Goal: Task Accomplishment & Management: Use online tool/utility

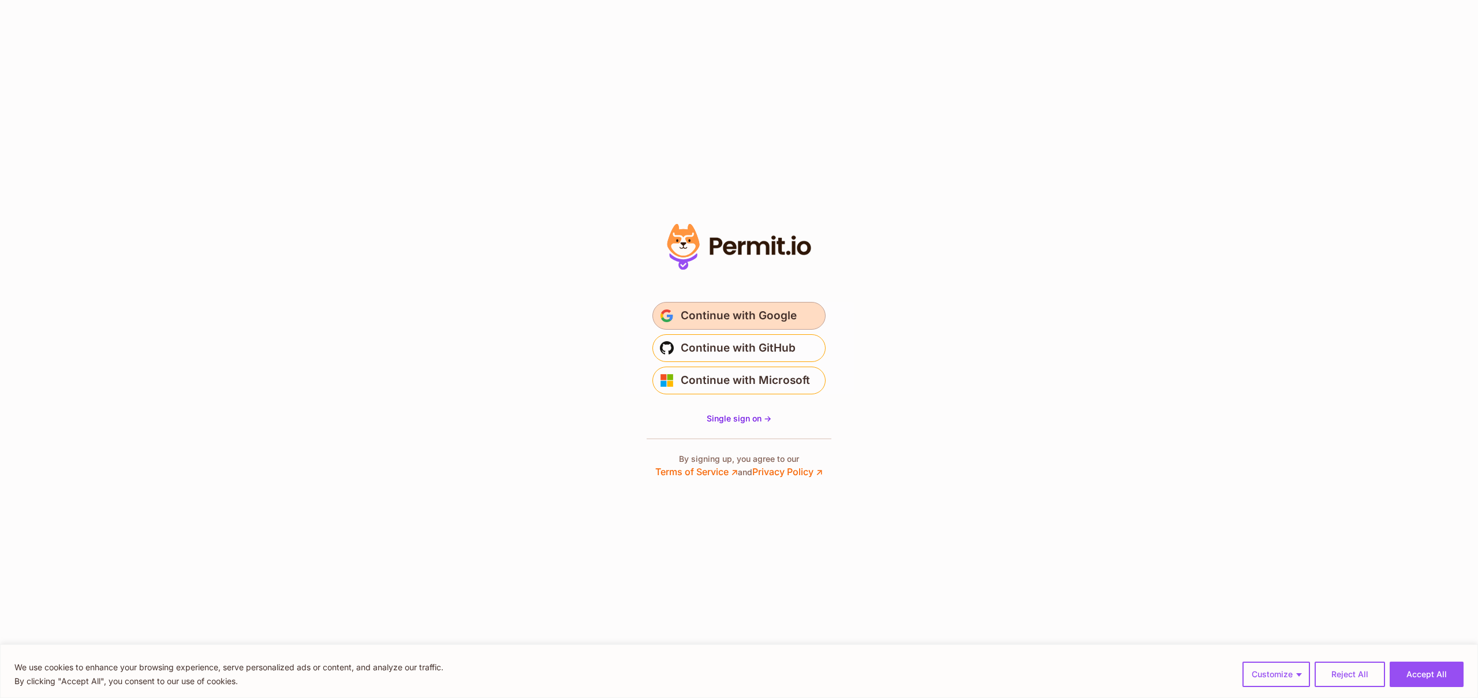
click at [741, 311] on span "Continue with Google" at bounding box center [739, 316] width 116 height 18
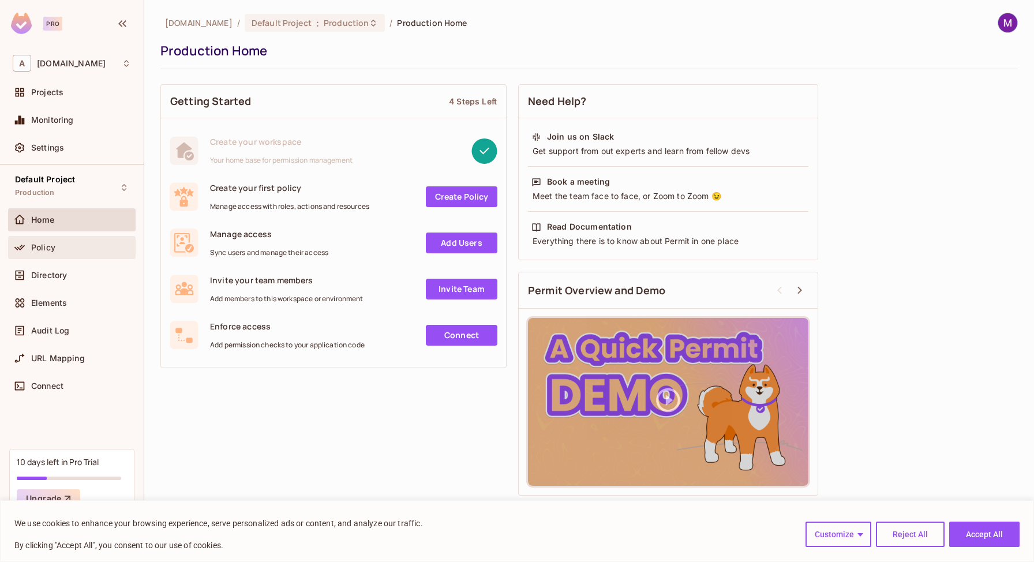
click at [62, 243] on div "Policy" at bounding box center [81, 247] width 100 height 9
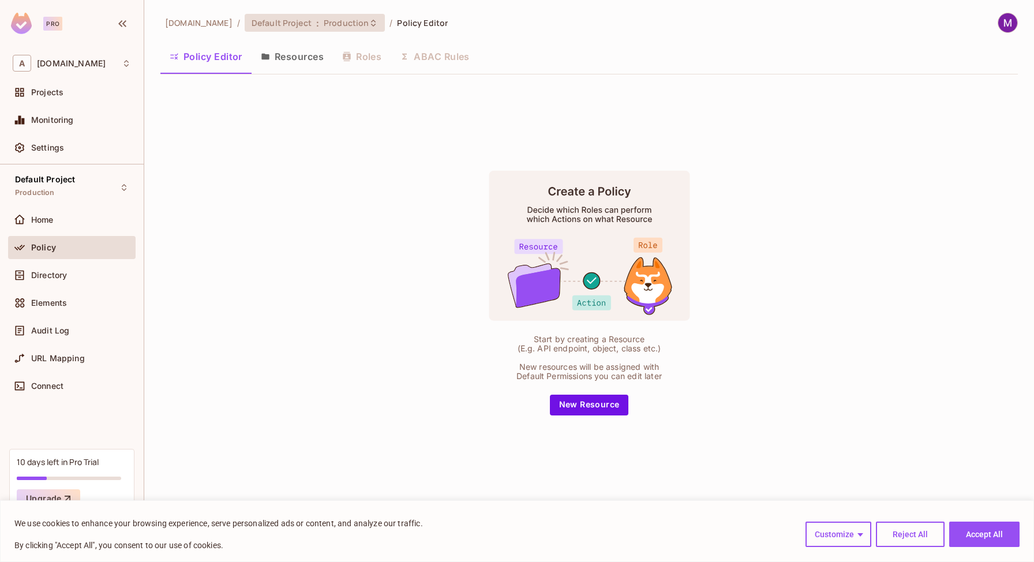
click at [324, 25] on span "Production" at bounding box center [346, 22] width 45 height 11
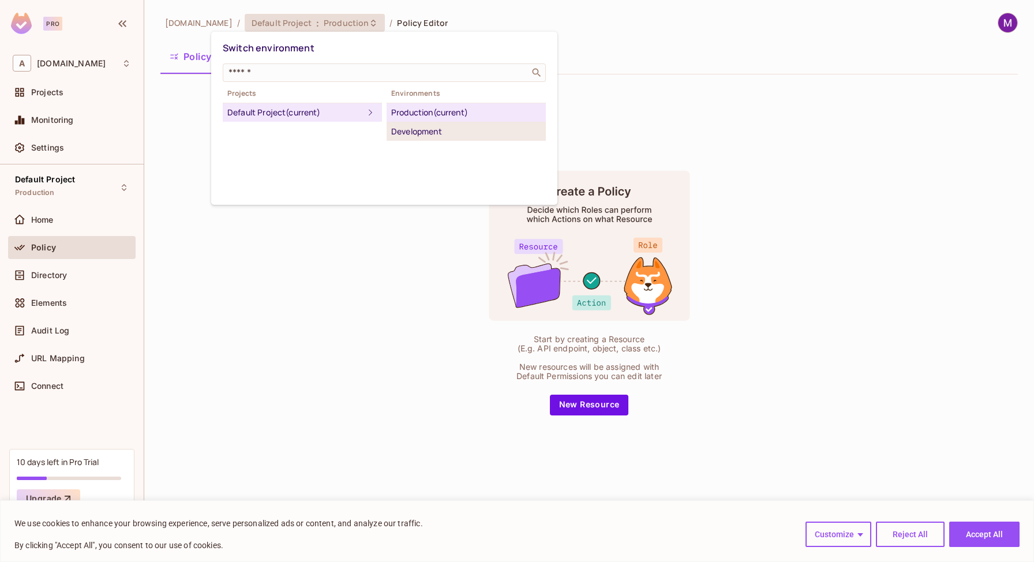
click at [419, 126] on div "Development" at bounding box center [466, 132] width 150 height 14
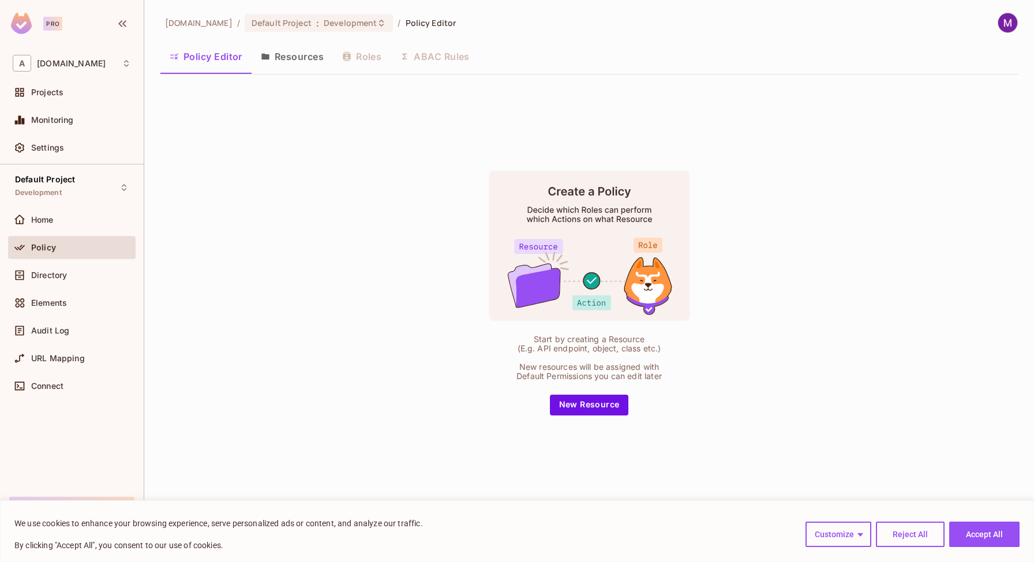
click at [992, 529] on button "Accept All" at bounding box center [985, 534] width 70 height 25
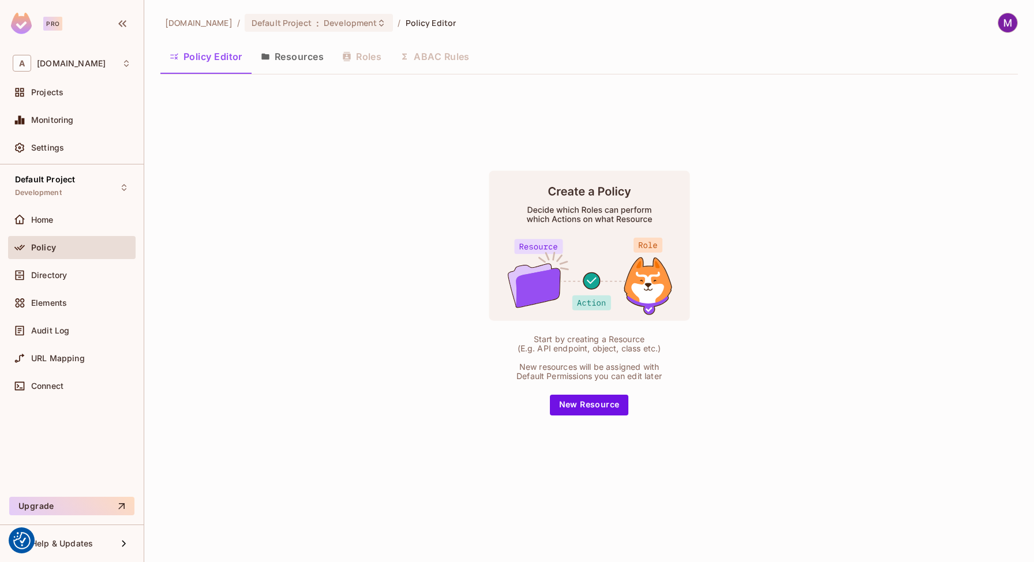
click at [292, 55] on button "Resources" at bounding box center [292, 56] width 81 height 29
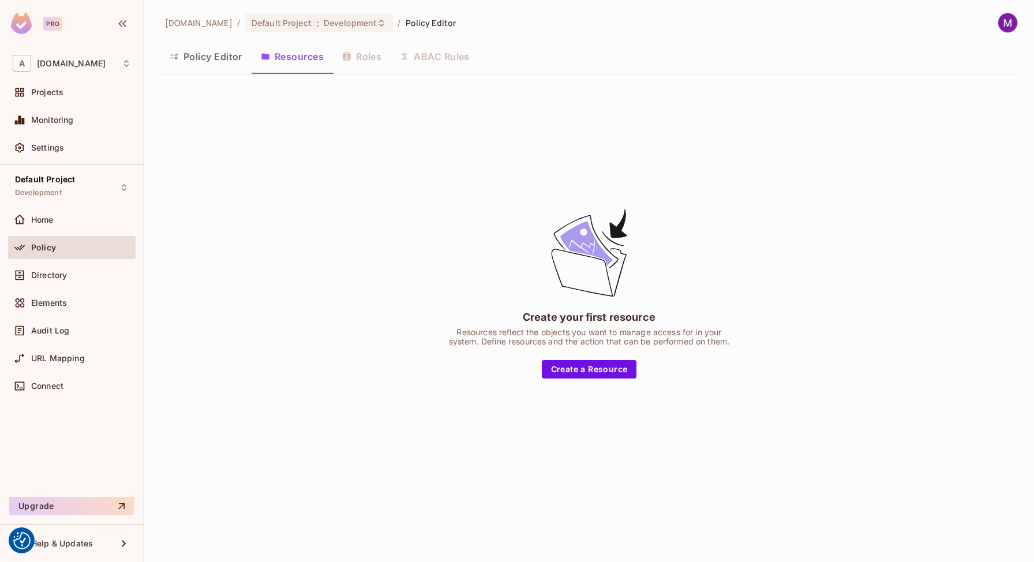
click at [307, 57] on button "Resources" at bounding box center [292, 56] width 81 height 29
click at [207, 58] on button "Policy Editor" at bounding box center [205, 56] width 91 height 29
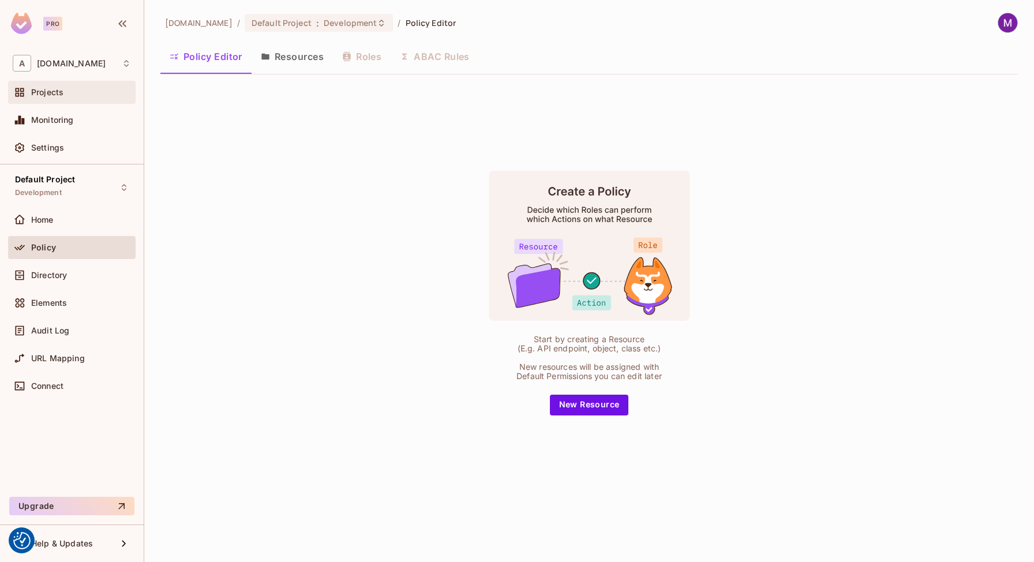
click at [44, 96] on span "Projects" at bounding box center [47, 92] width 32 height 9
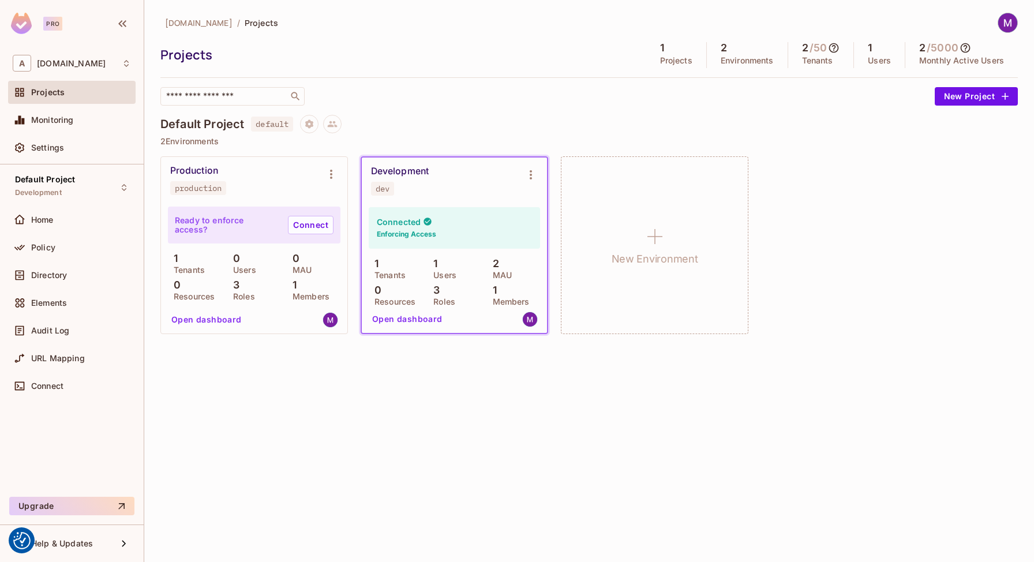
click at [384, 191] on div "dev" at bounding box center [383, 188] width 14 height 9
copy div "dev"
click at [42, 244] on span "Policy" at bounding box center [43, 247] width 24 height 9
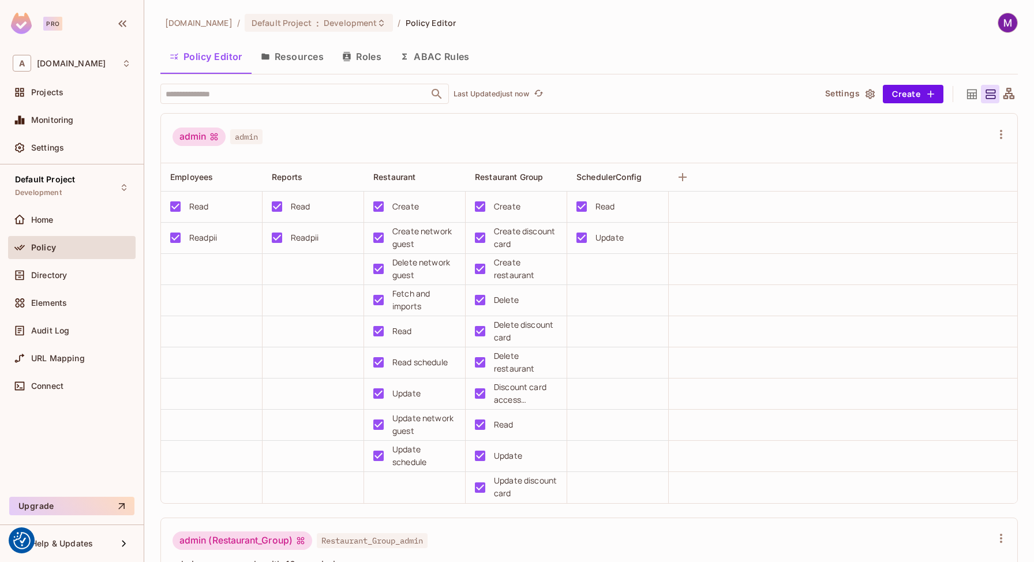
click at [296, 50] on button "Resources" at bounding box center [292, 56] width 81 height 29
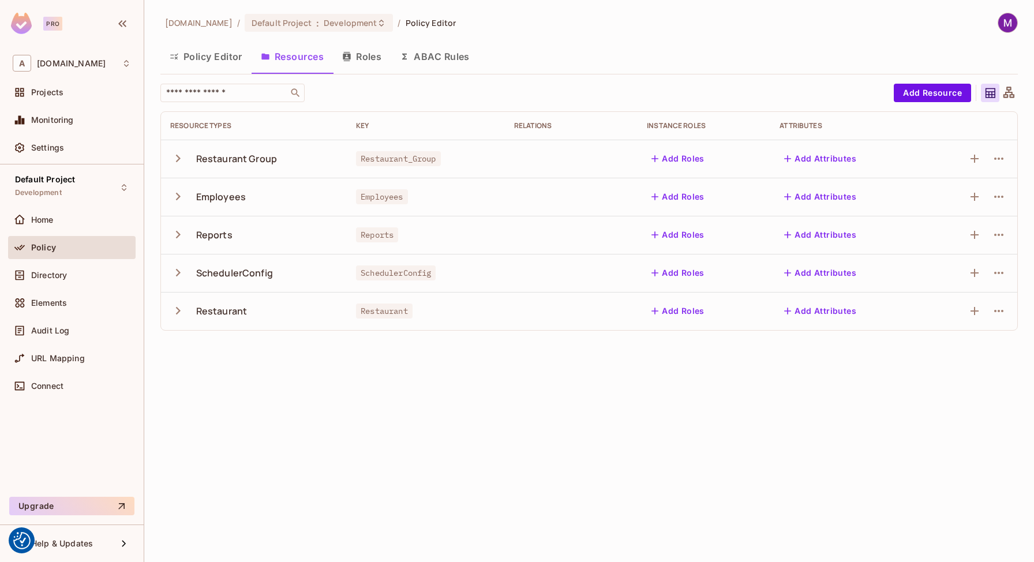
click at [181, 154] on icon "button" at bounding box center [178, 159] width 16 height 16
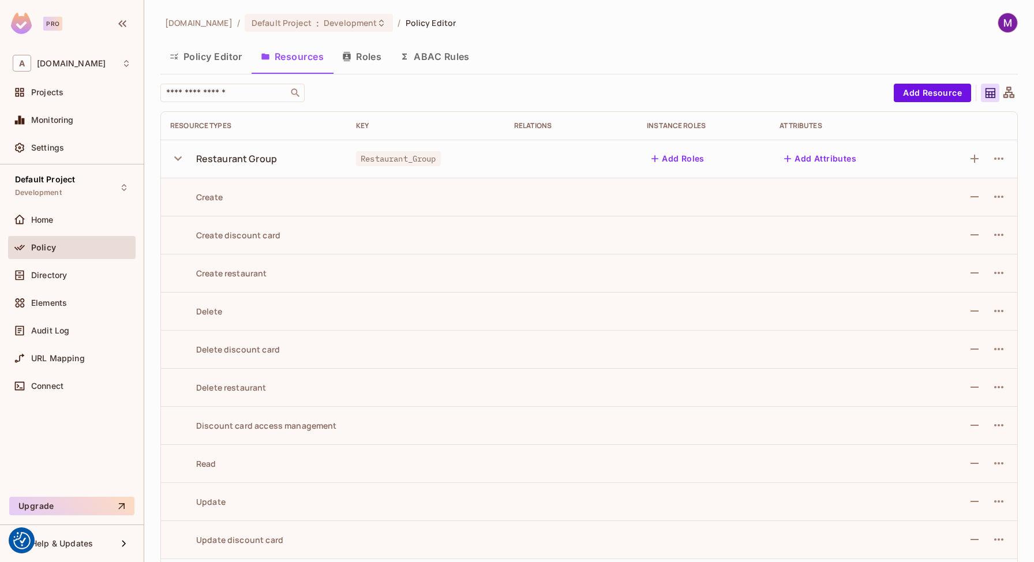
click at [181, 154] on icon "button" at bounding box center [178, 159] width 16 height 16
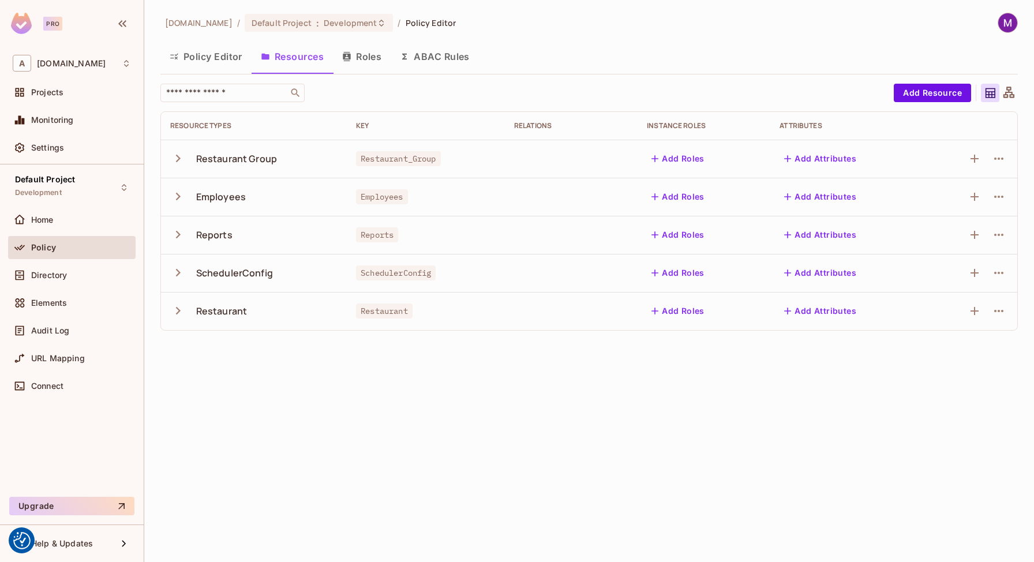
click at [182, 234] on icon "button" at bounding box center [178, 235] width 16 height 16
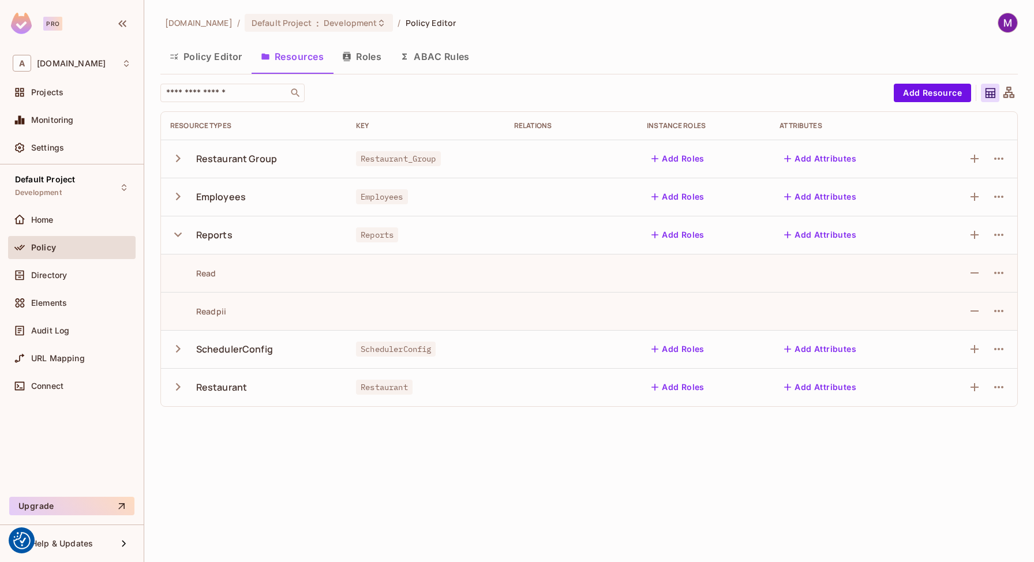
click at [183, 231] on icon "button" at bounding box center [178, 235] width 16 height 16
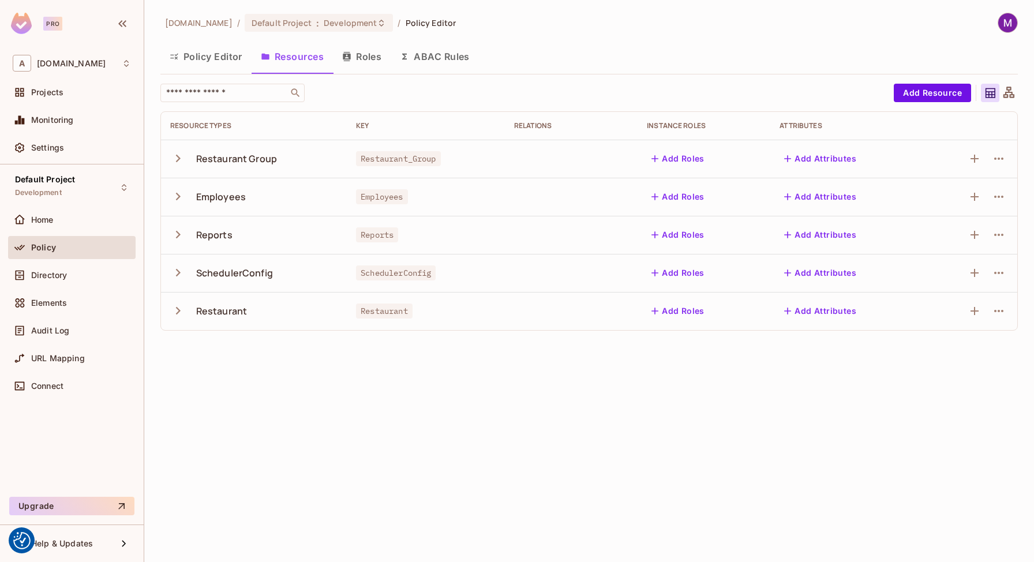
click at [182, 266] on icon "button" at bounding box center [178, 273] width 16 height 16
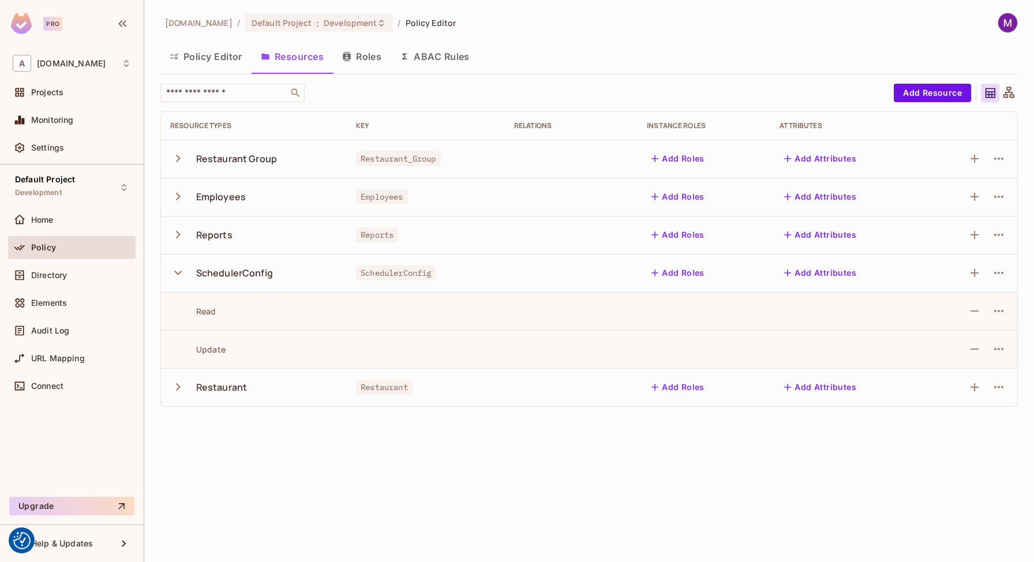
click at [180, 270] on icon "button" at bounding box center [178, 273] width 16 height 16
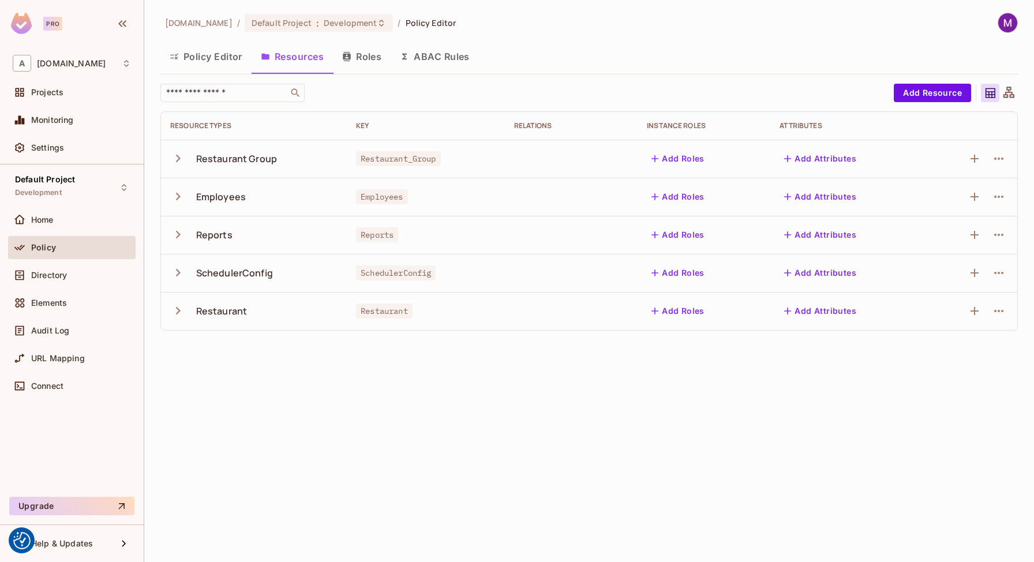
click at [186, 309] on button "button" at bounding box center [180, 310] width 20 height 25
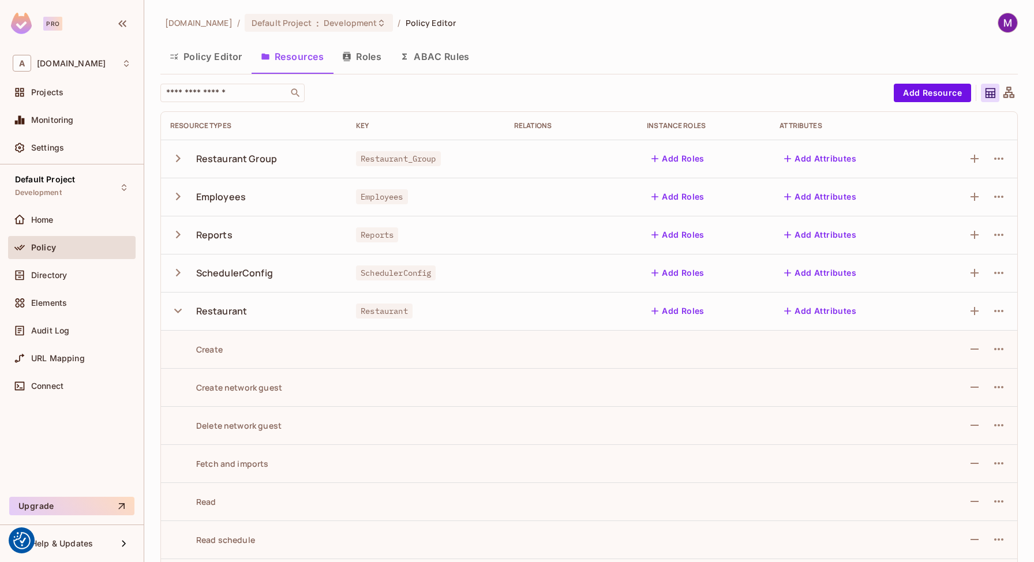
click at [181, 307] on icon "button" at bounding box center [178, 311] width 16 height 16
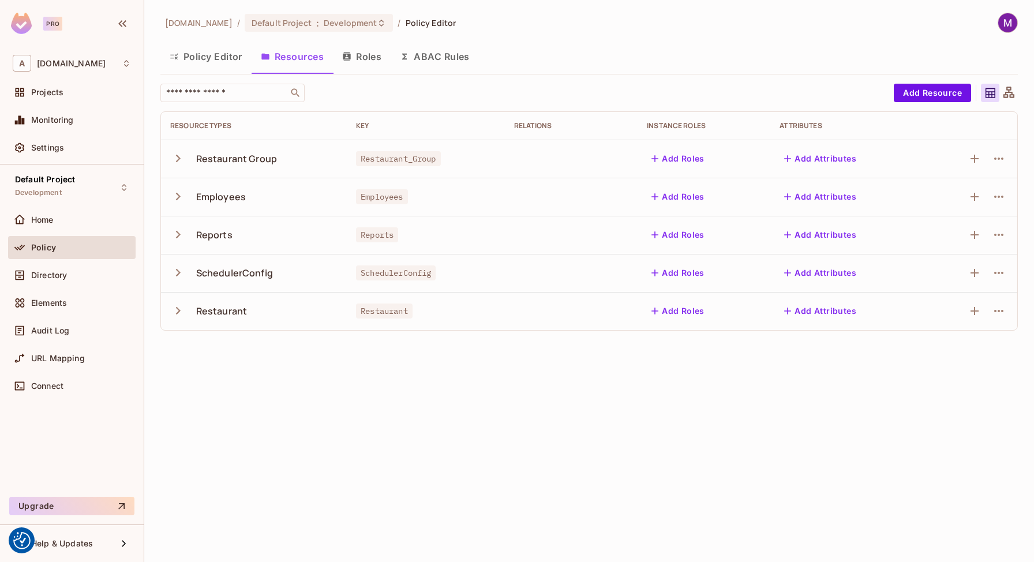
click at [180, 190] on icon "button" at bounding box center [178, 197] width 16 height 16
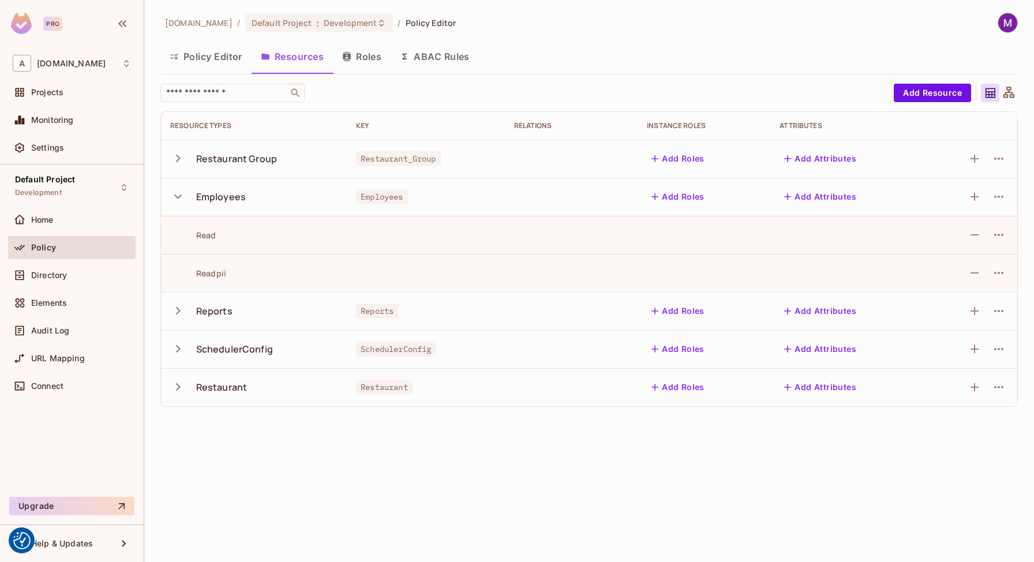
click at [181, 192] on icon "button" at bounding box center [178, 197] width 16 height 16
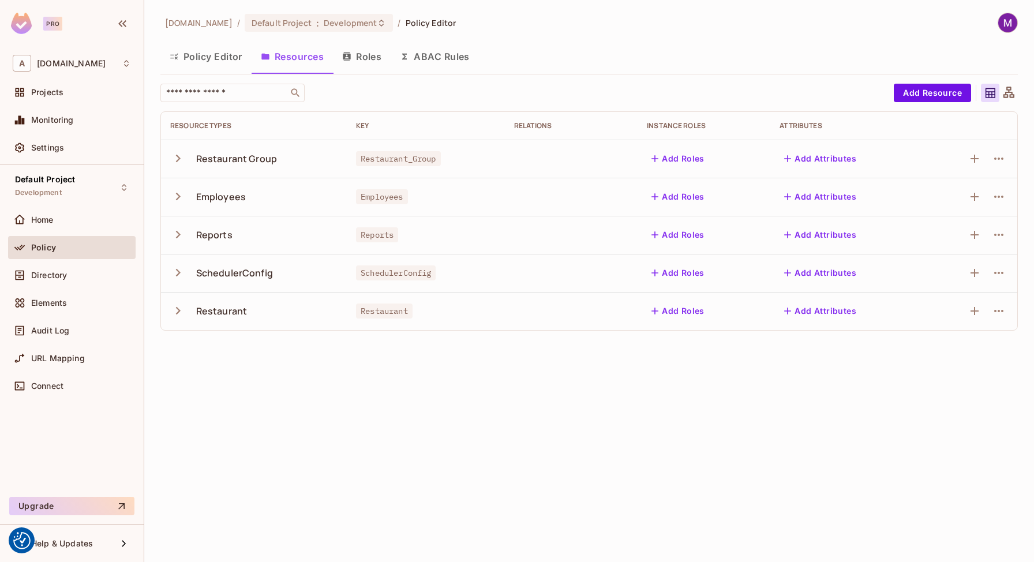
click at [389, 59] on button "Roles" at bounding box center [362, 56] width 58 height 29
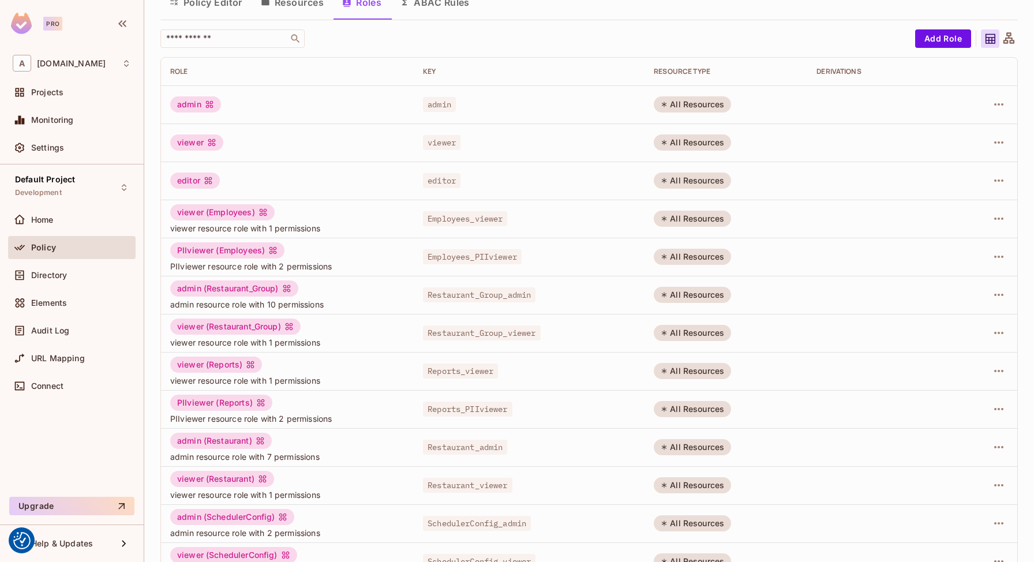
scroll to position [70, 0]
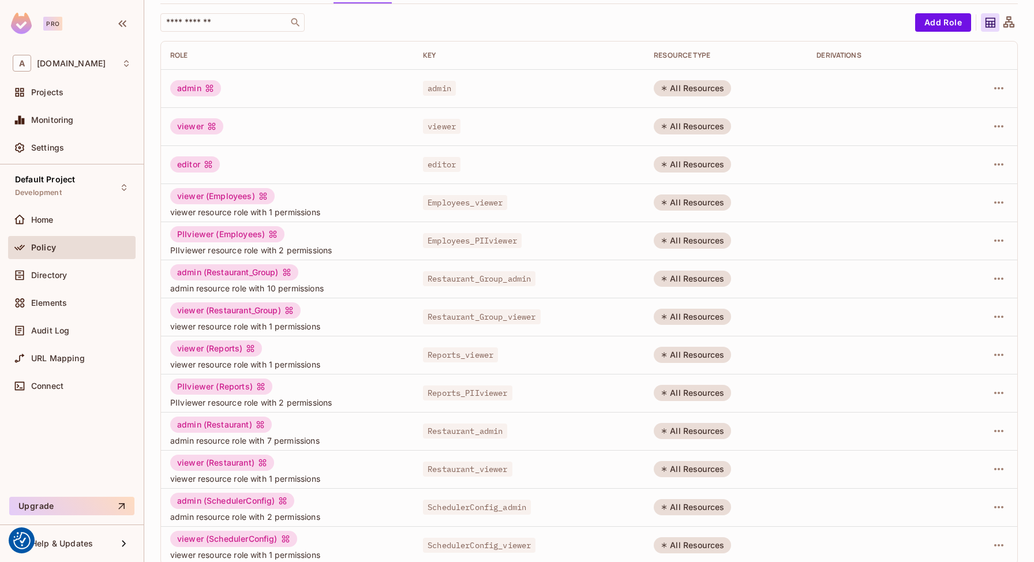
click at [212, 436] on span "admin resource role with 7 permissions" at bounding box center [287, 440] width 234 height 11
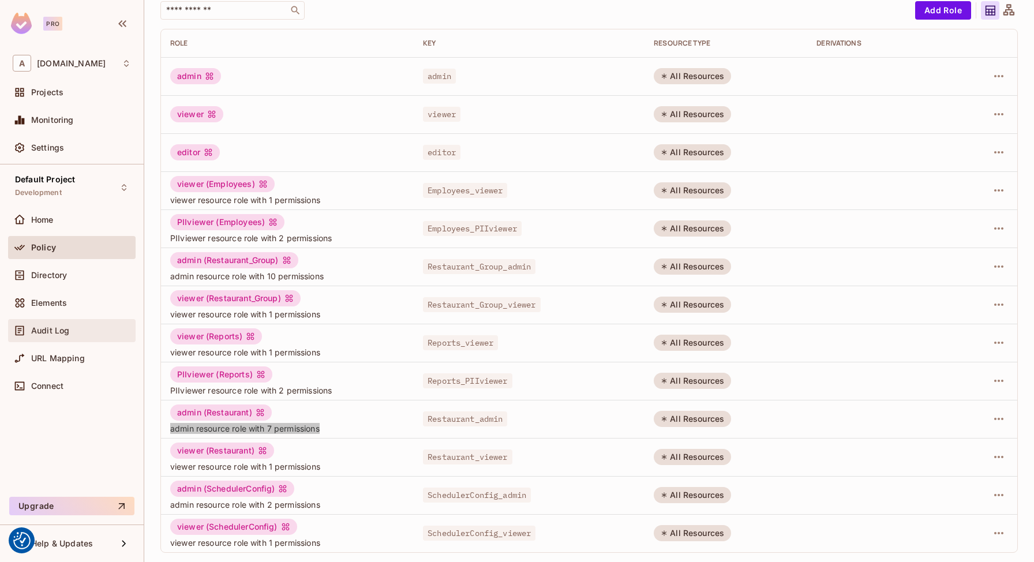
scroll to position [0, 0]
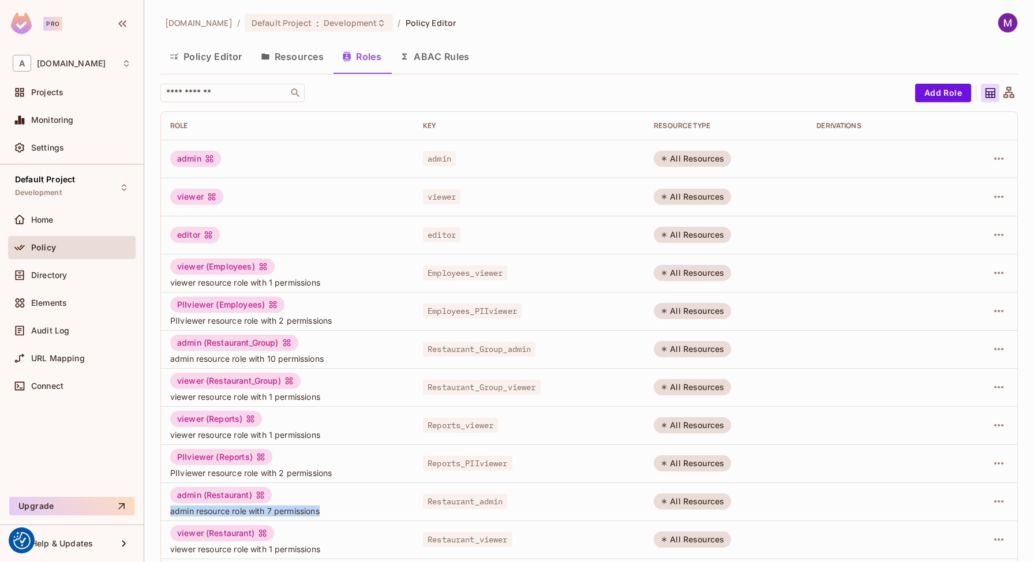
click at [302, 55] on button "Resources" at bounding box center [292, 56] width 81 height 29
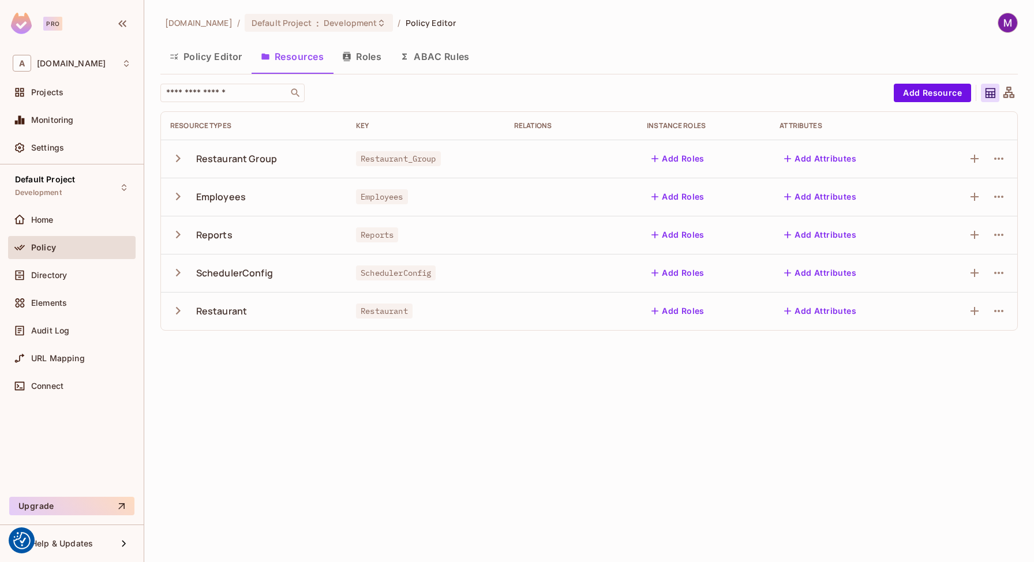
click at [355, 389] on div "allerin.nl / Default Project : Development / Policy Editor Policy Editor Resour…" at bounding box center [589, 281] width 890 height 562
click at [185, 163] on icon "button" at bounding box center [178, 159] width 16 height 16
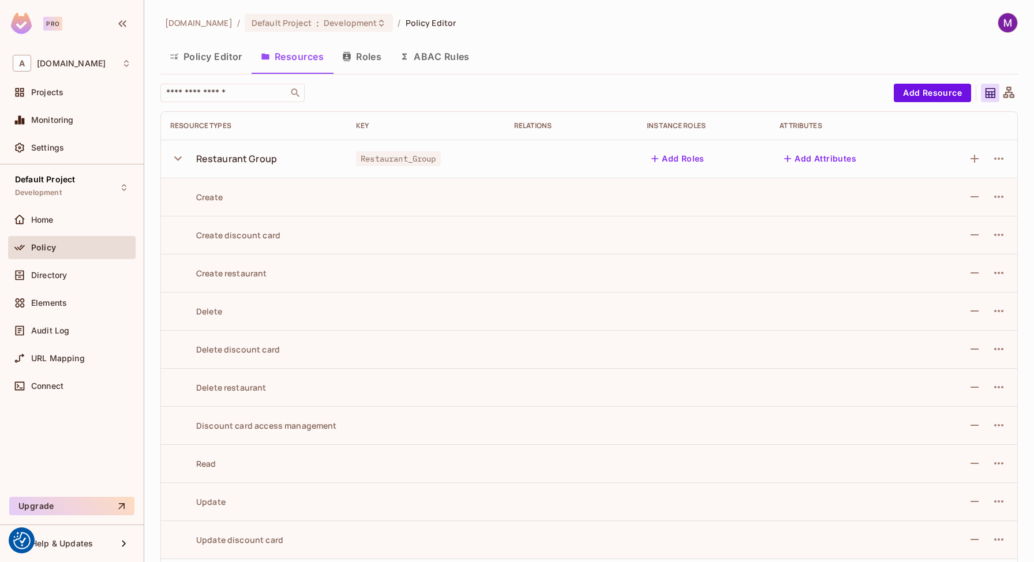
click at [178, 158] on icon "button" at bounding box center [178, 159] width 16 height 16
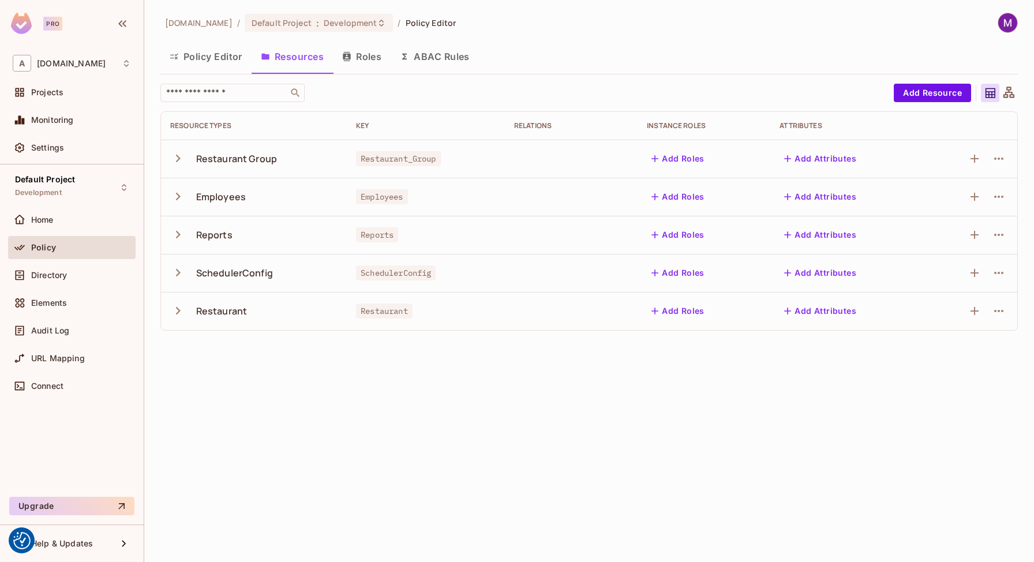
click at [176, 196] on icon "button" at bounding box center [178, 197] width 16 height 16
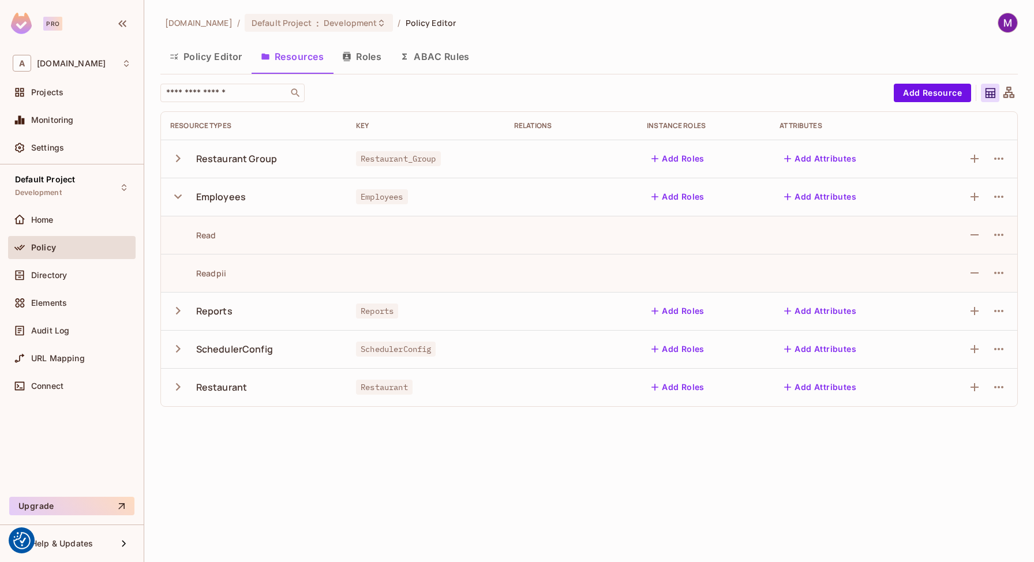
click at [176, 196] on icon "button" at bounding box center [178, 197] width 16 height 16
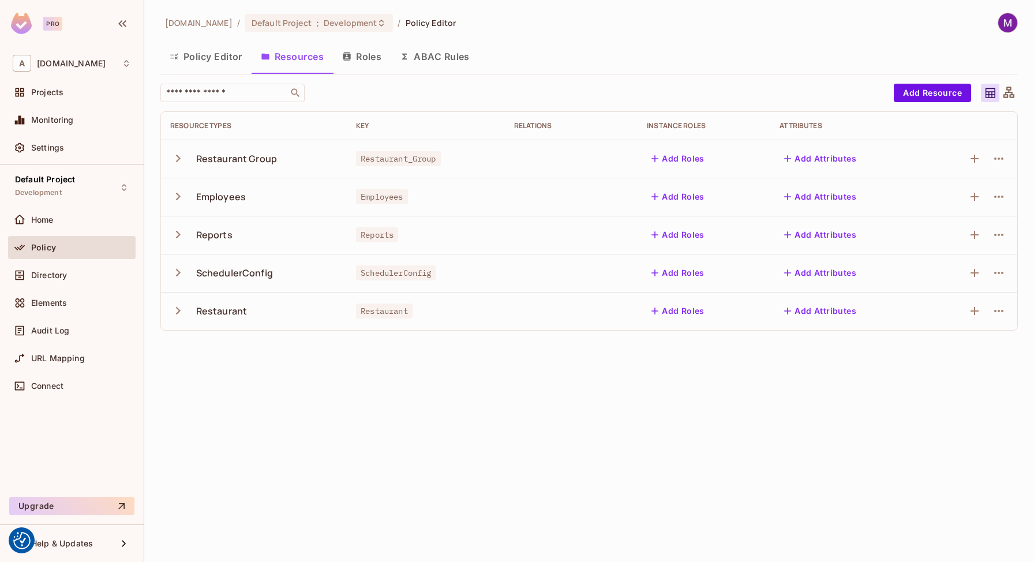
click at [177, 233] on icon "button" at bounding box center [178, 235] width 16 height 16
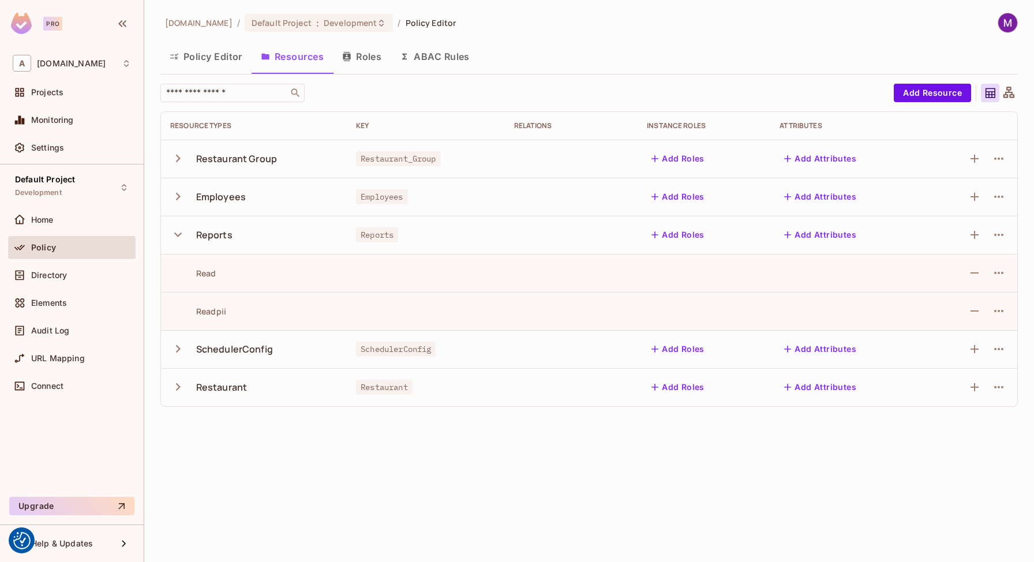
click at [172, 349] on icon "button" at bounding box center [178, 349] width 16 height 16
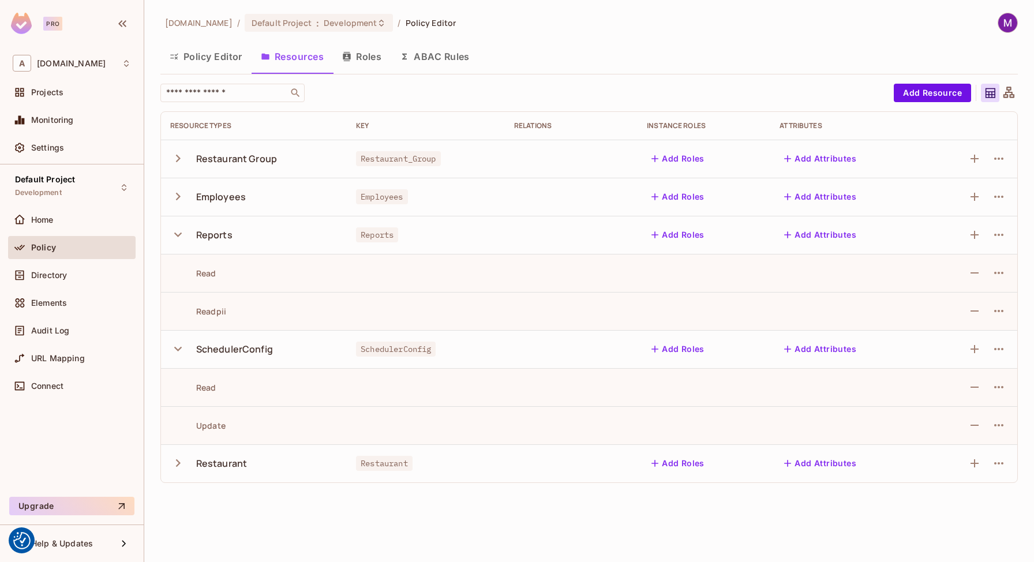
click at [180, 456] on icon "button" at bounding box center [178, 463] width 16 height 16
click at [213, 57] on button "Policy Editor" at bounding box center [205, 56] width 91 height 29
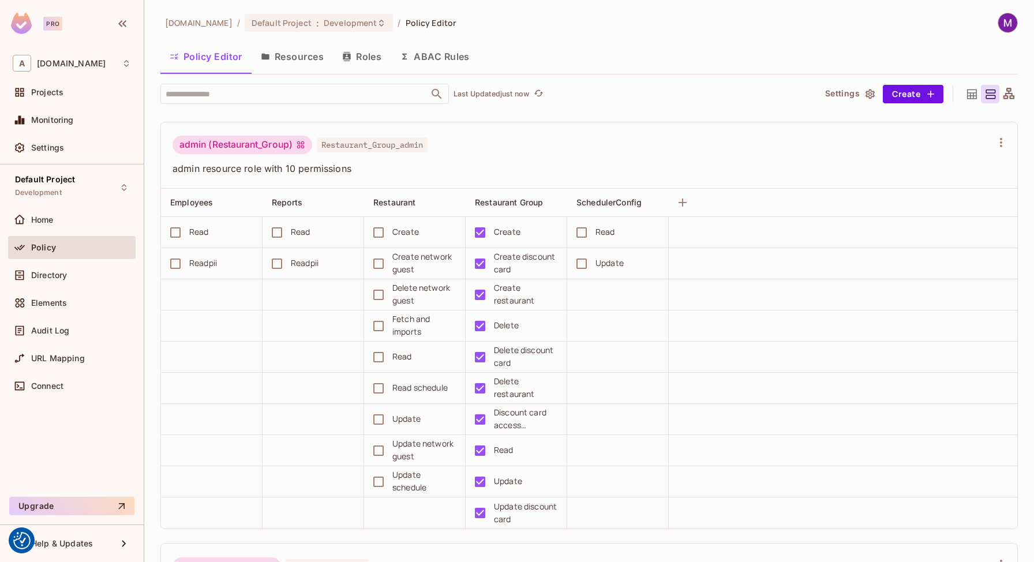
scroll to position [617, 0]
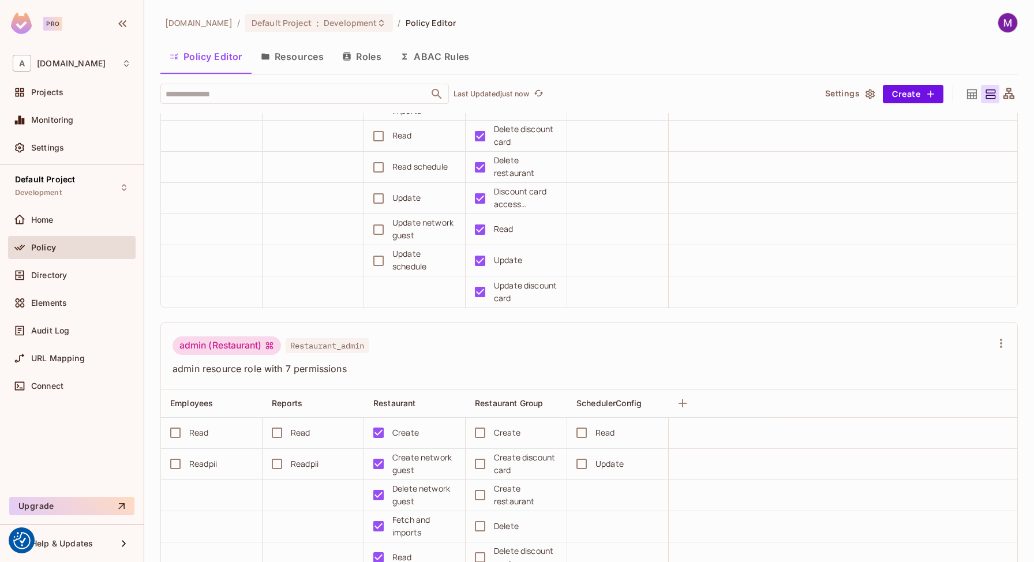
click at [237, 341] on div "admin (Restaurant)" at bounding box center [227, 346] width 109 height 18
click at [270, 343] on icon at bounding box center [270, 346] width 8 height 8
click at [232, 343] on div "admin (Restaurant)" at bounding box center [227, 346] width 109 height 18
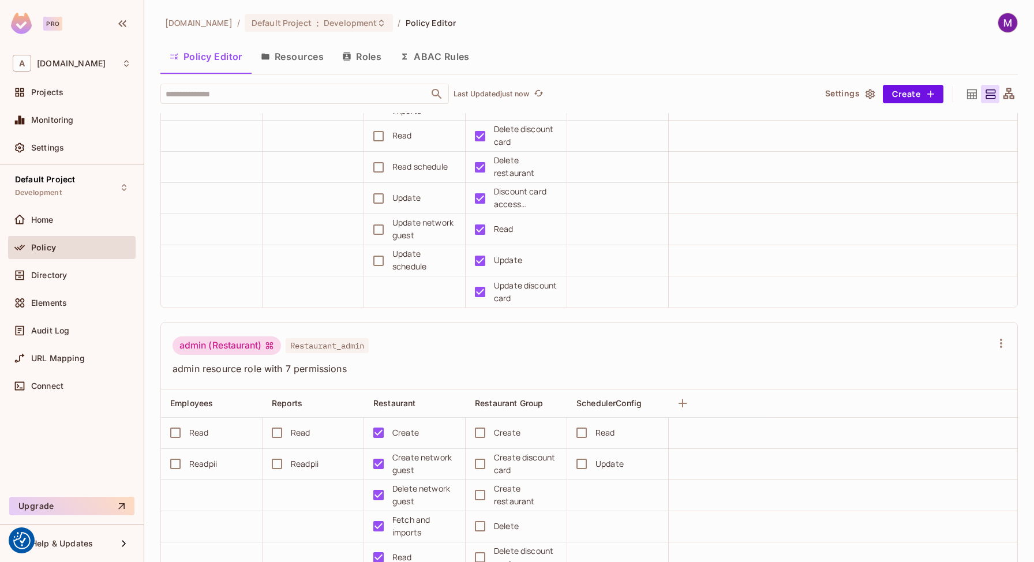
click at [201, 368] on span "admin resource role with 7 permissions" at bounding box center [583, 369] width 820 height 13
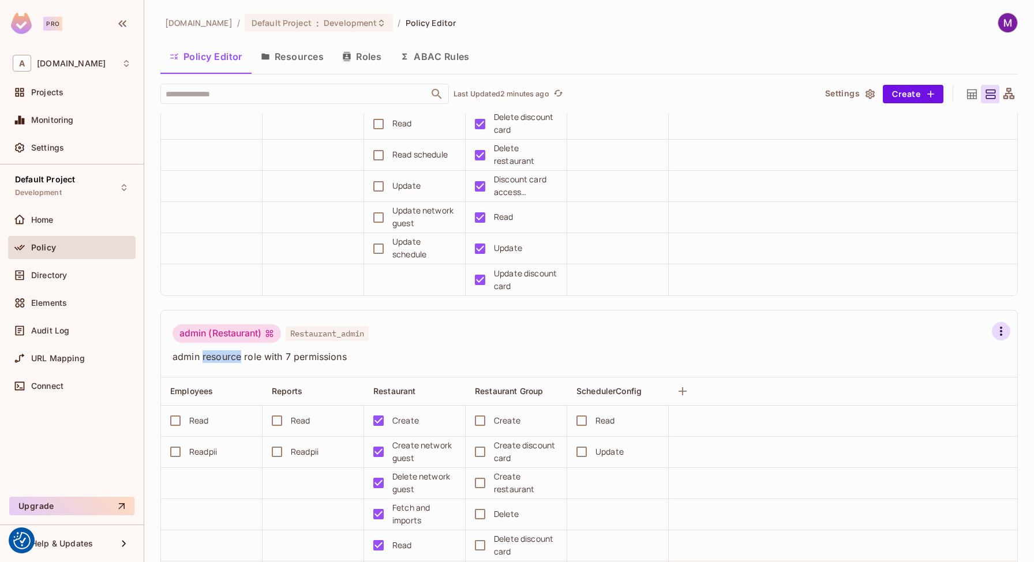
click at [1000, 331] on icon "button" at bounding box center [1001, 331] width 2 height 9
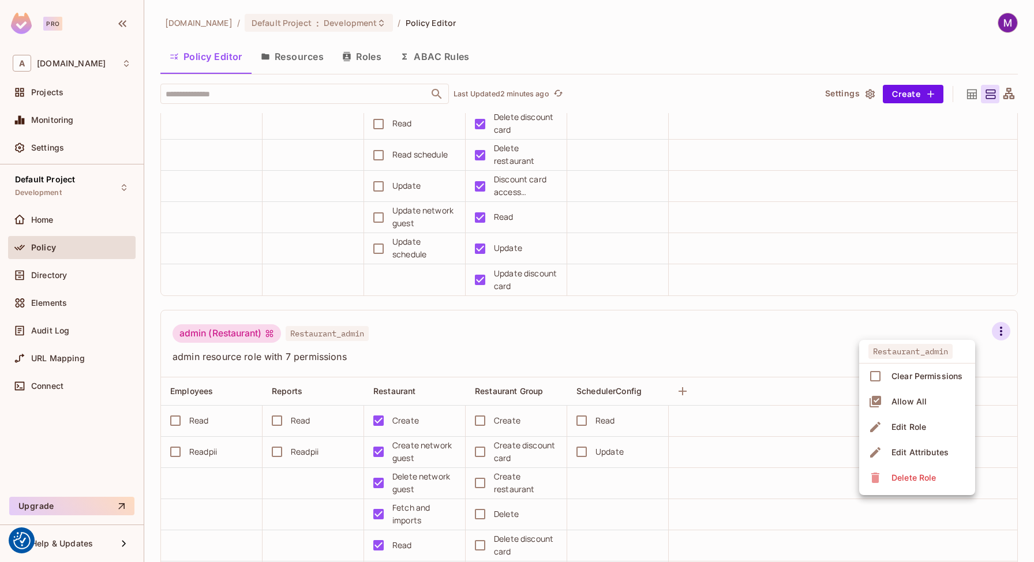
click at [621, 342] on div at bounding box center [517, 281] width 1034 height 562
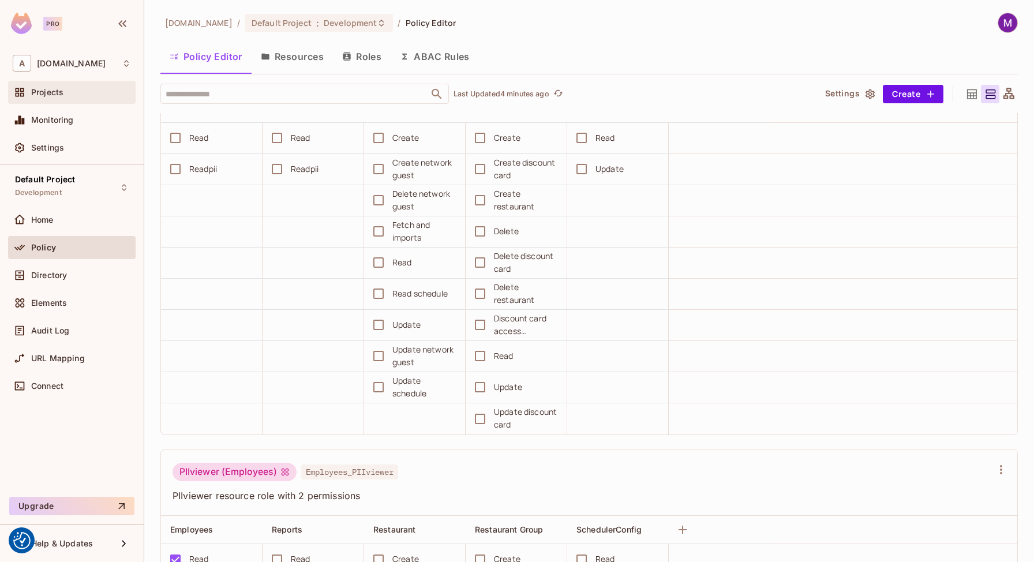
scroll to position [1455, 0]
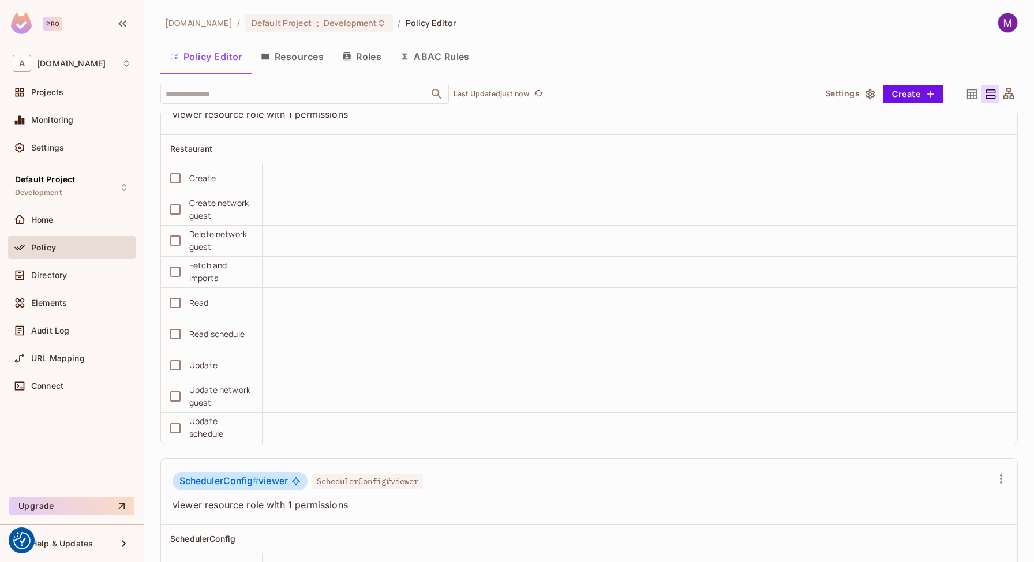
scroll to position [7476, 0]
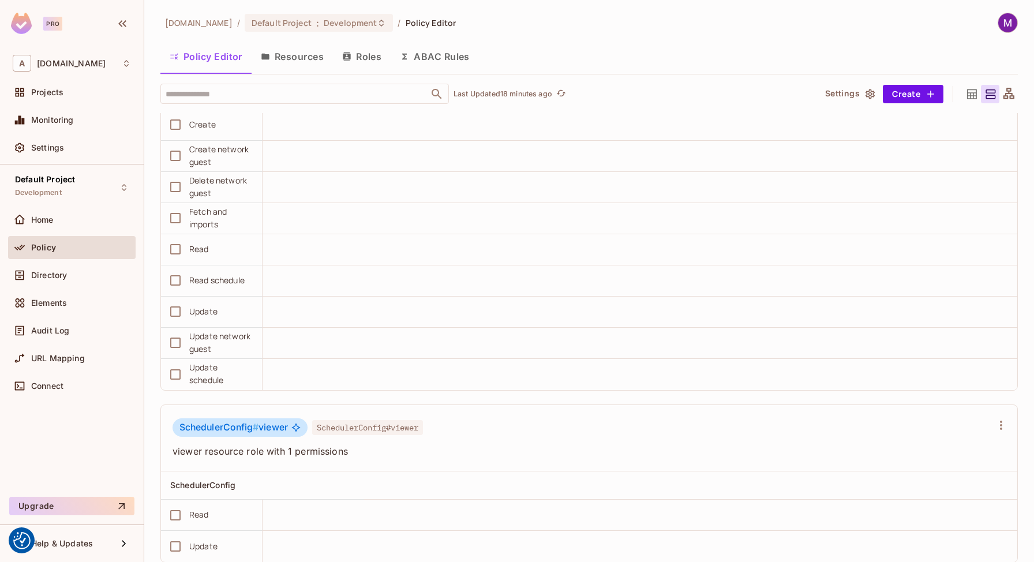
click at [300, 58] on button "Resources" at bounding box center [292, 56] width 81 height 29
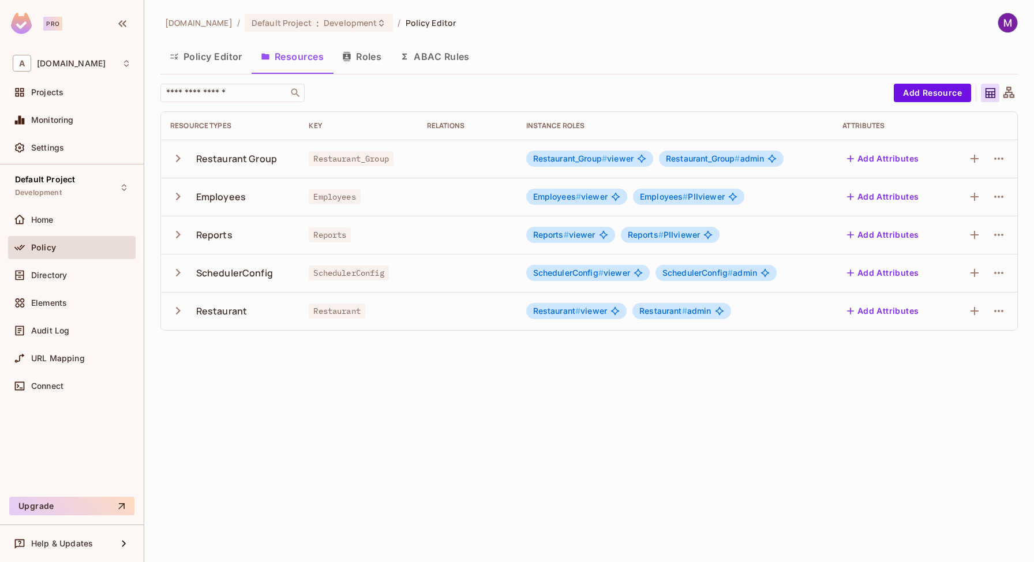
click at [204, 61] on button "Policy Editor" at bounding box center [205, 56] width 91 height 29
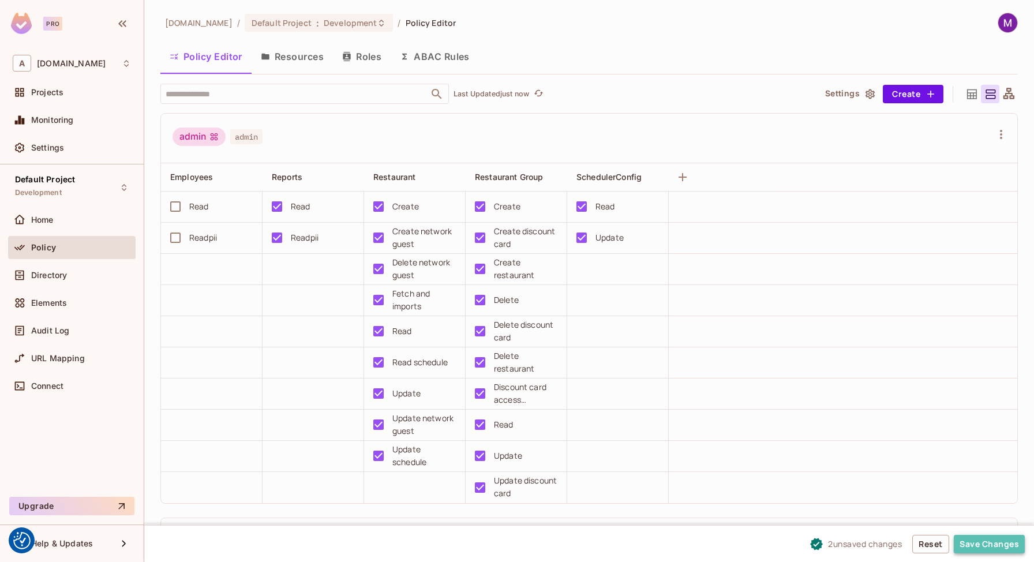
click at [982, 546] on button "Save Changes" at bounding box center [989, 544] width 71 height 18
